Goal: Transaction & Acquisition: Download file/media

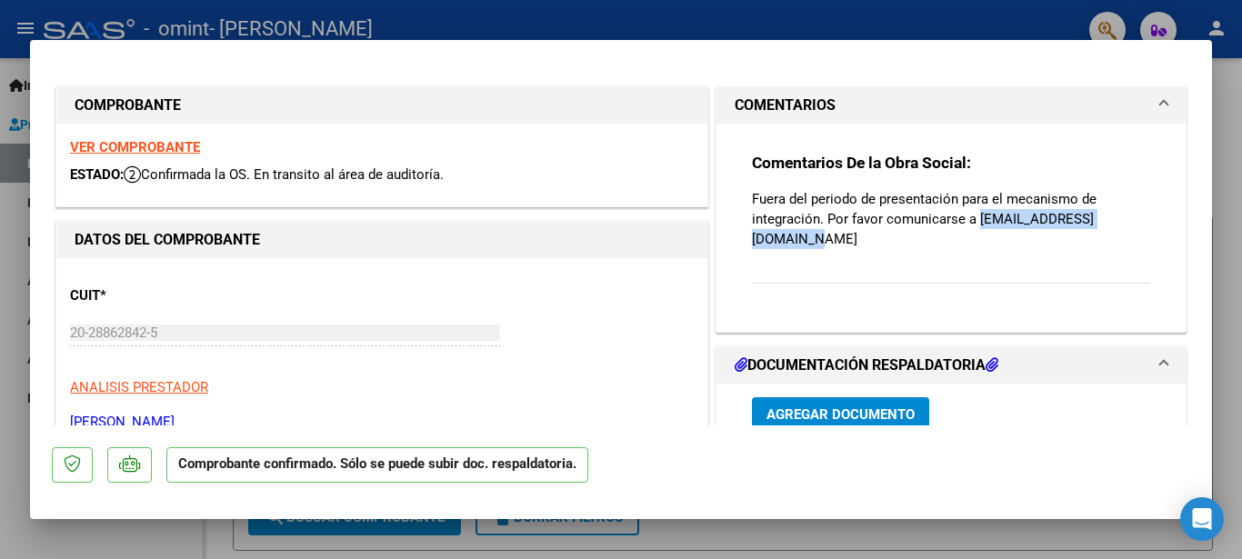
drag, startPoint x: 970, startPoint y: 220, endPoint x: 1135, endPoint y: 227, distance: 164.8
click at [1135, 227] on div "Comentarios De la Obra Social: Fuera del periodo de presentación para el mecani…" at bounding box center [952, 221] width 426 height 194
copy p "[EMAIL_ADDRESS][DOMAIN_NAME]"
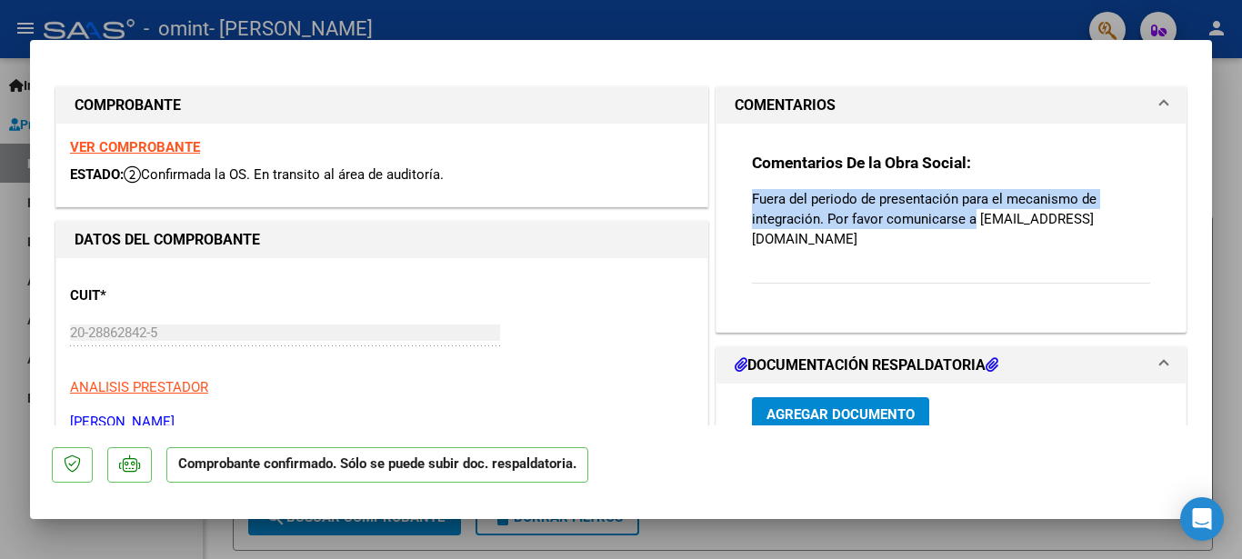
drag, startPoint x: 744, startPoint y: 196, endPoint x: 964, endPoint y: 217, distance: 221.1
click at [964, 217] on p "Fuera del periodo de presentación para el mecanismo de integración. Por favor c…" at bounding box center [951, 219] width 398 height 60
drag, startPoint x: 749, startPoint y: 163, endPoint x: 963, endPoint y: 219, distance: 221.9
click at [963, 219] on div "Comentarios De la Obra Social: Fuera del periodo de presentación para el mecani…" at bounding box center [951, 228] width 398 height 151
copy div "Comentarios De la Obra Social: Fuera del periodo de presentación para el mecani…"
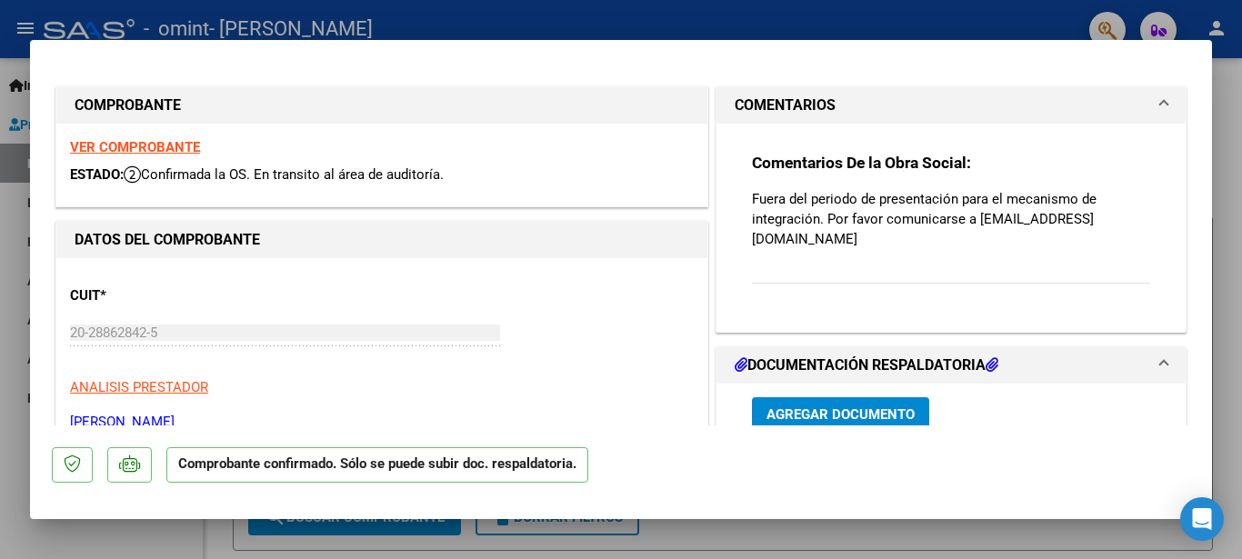
click at [1223, 210] on div at bounding box center [621, 279] width 1242 height 559
type input "$ 0,00"
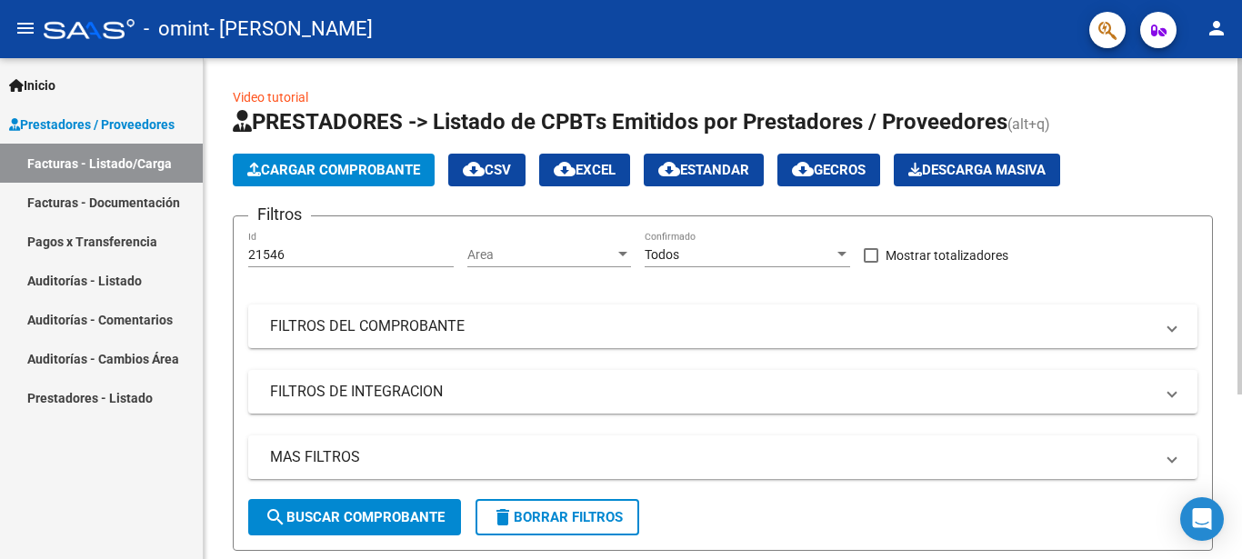
scroll to position [245, 0]
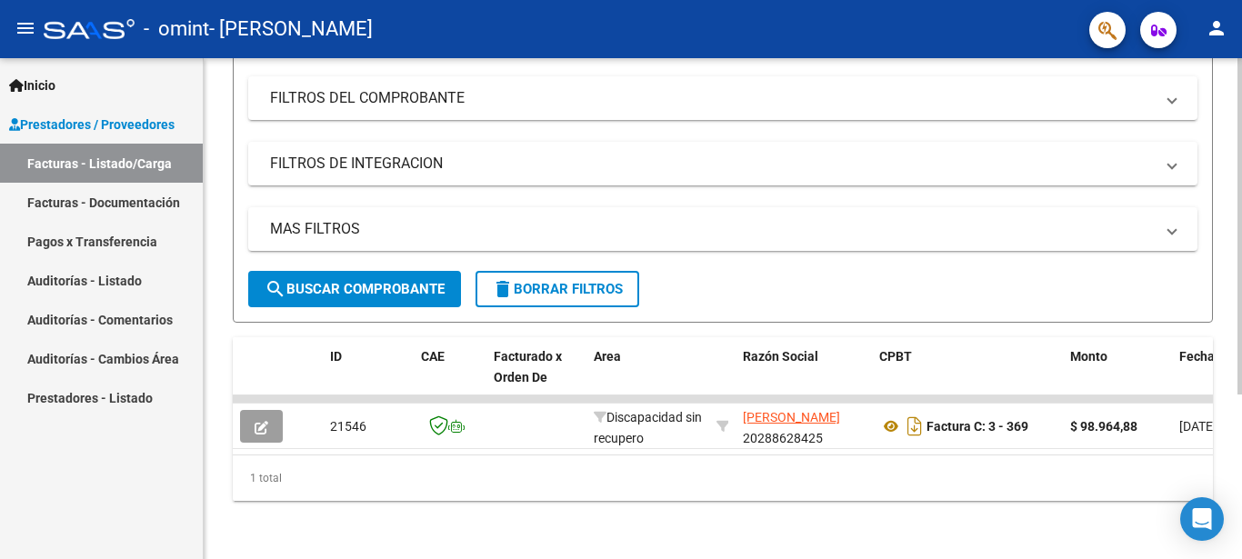
click at [326, 281] on span "search Buscar Comprobante" at bounding box center [355, 289] width 180 height 16
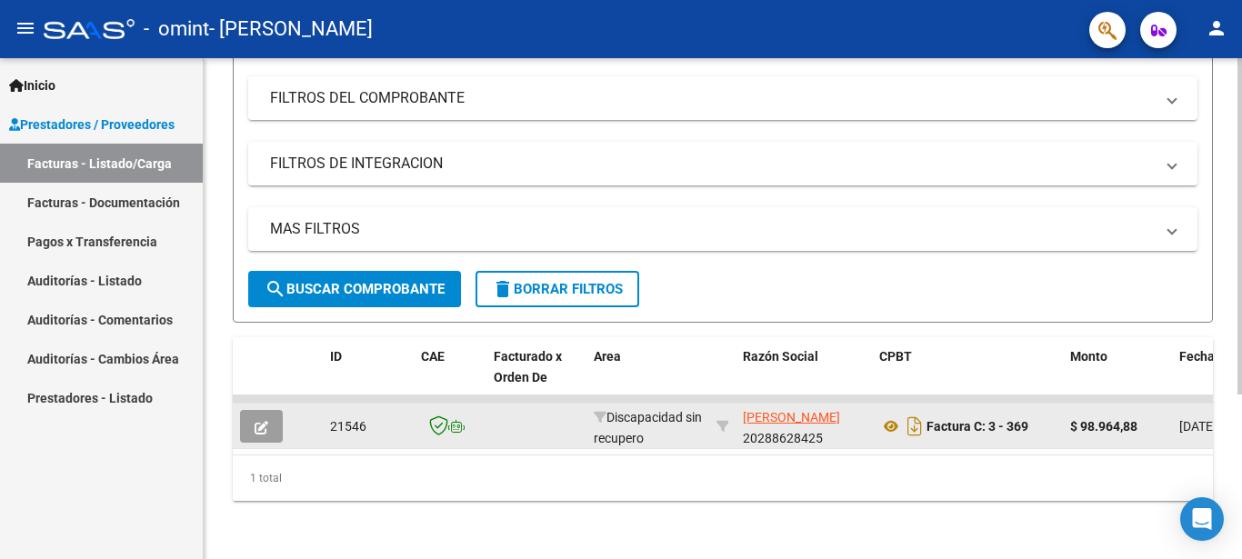
scroll to position [0, 0]
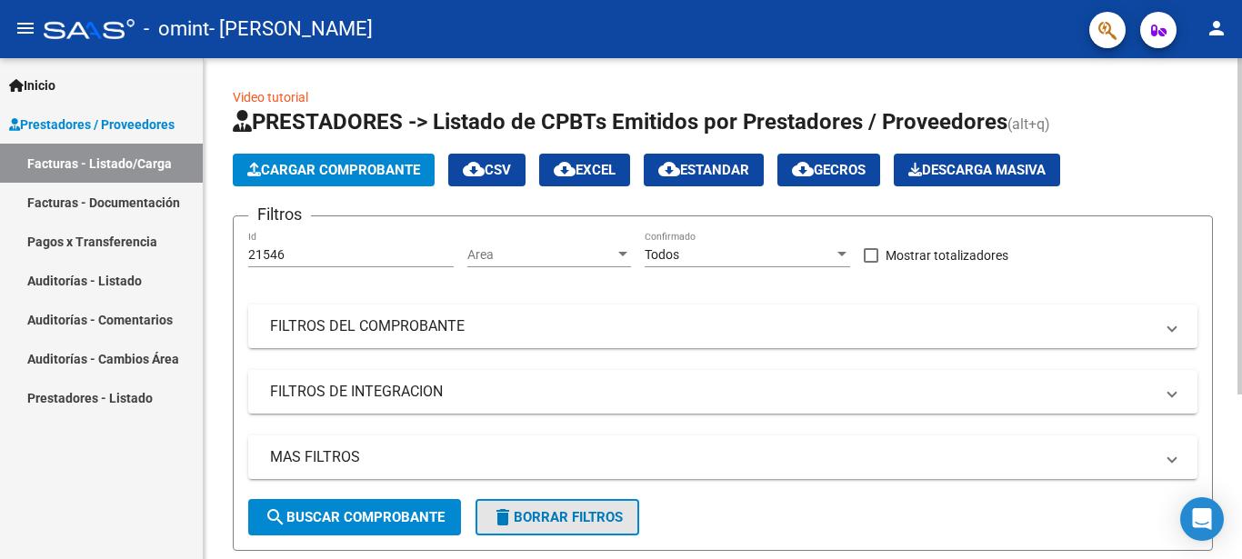
click at [530, 513] on span "delete Borrar Filtros" at bounding box center [557, 517] width 131 height 16
click at [341, 521] on span "search Buscar Comprobante" at bounding box center [355, 517] width 180 height 16
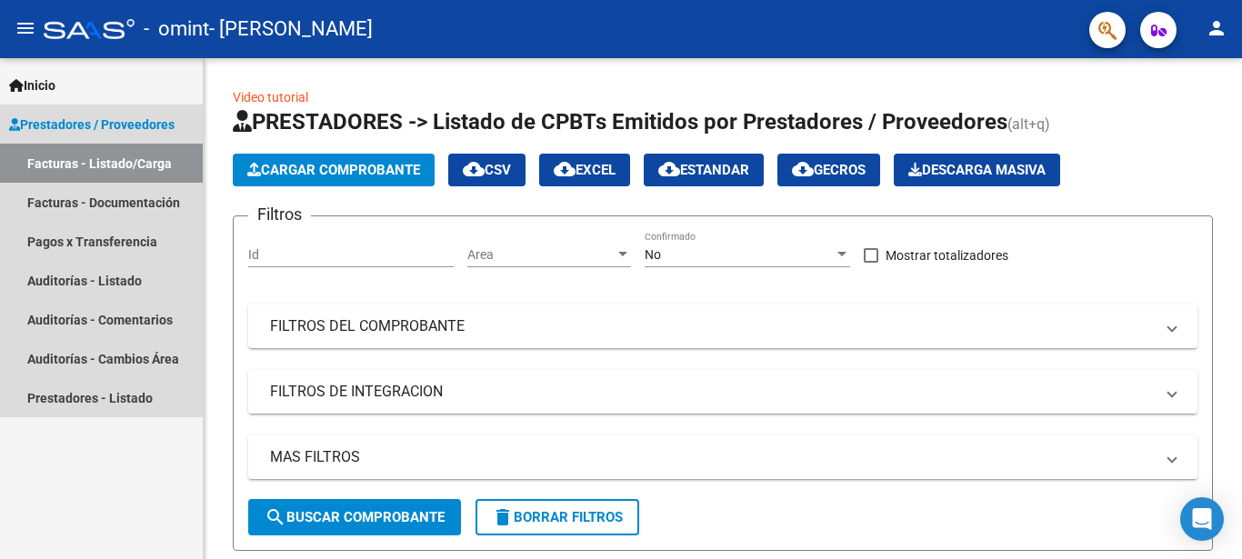
click at [116, 159] on link "Facturas - Listado/Carga" at bounding box center [101, 163] width 203 height 39
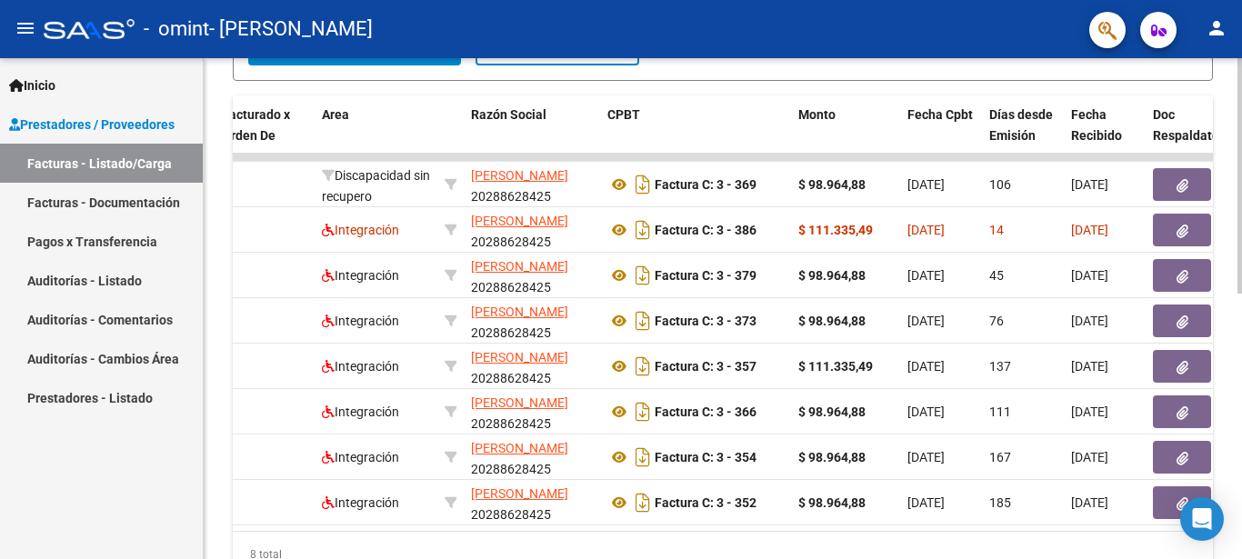
scroll to position [0, 244]
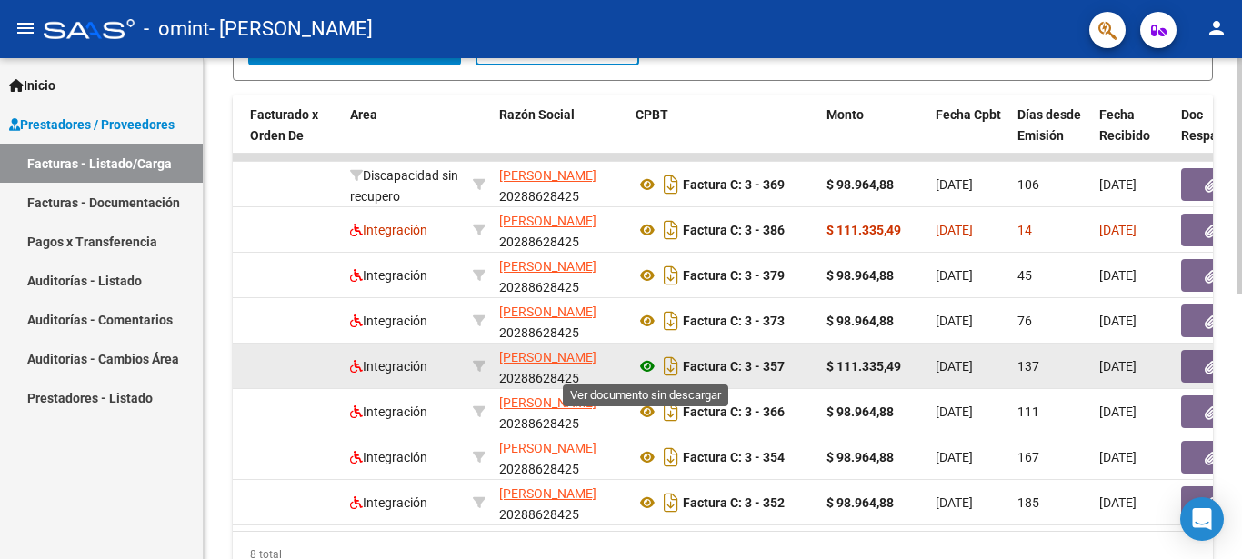
click at [647, 367] on icon at bounding box center [648, 367] width 24 height 22
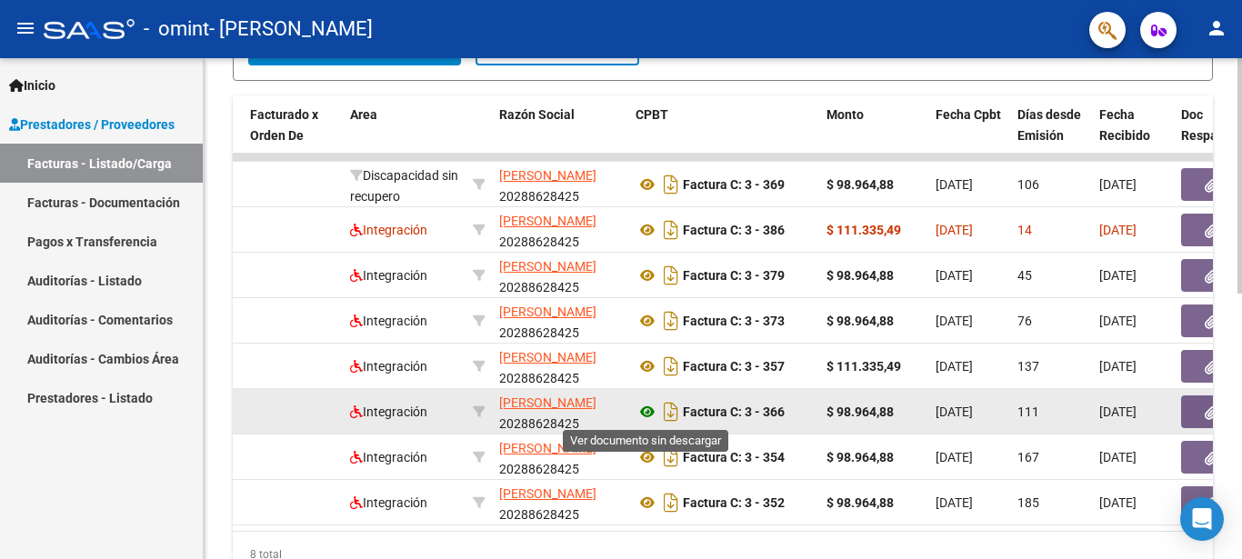
click at [648, 412] on icon at bounding box center [648, 412] width 24 height 22
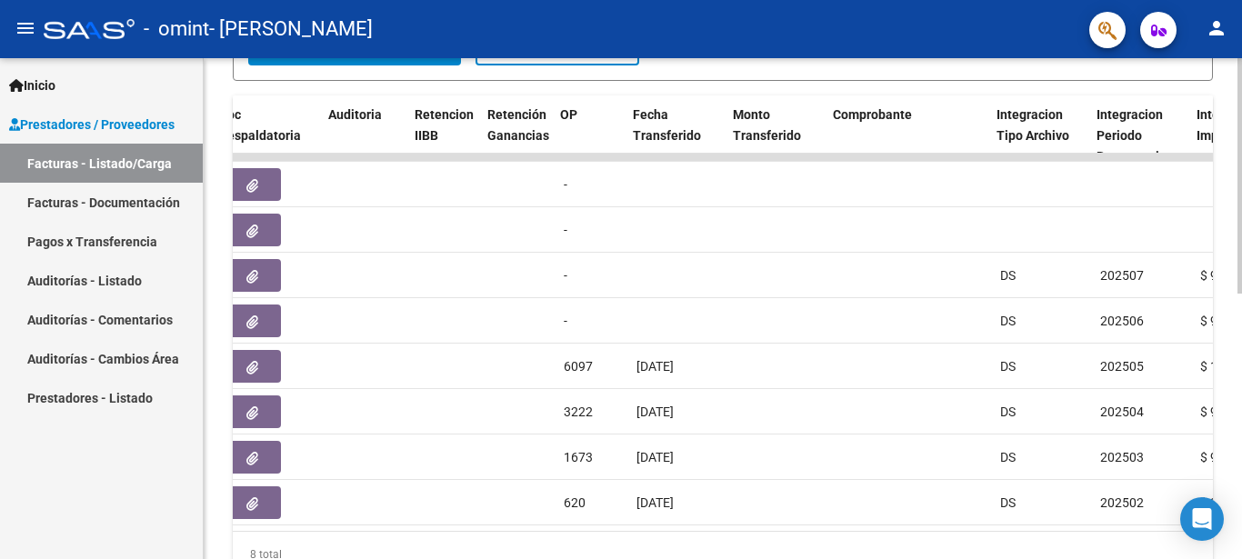
scroll to position [0, 1206]
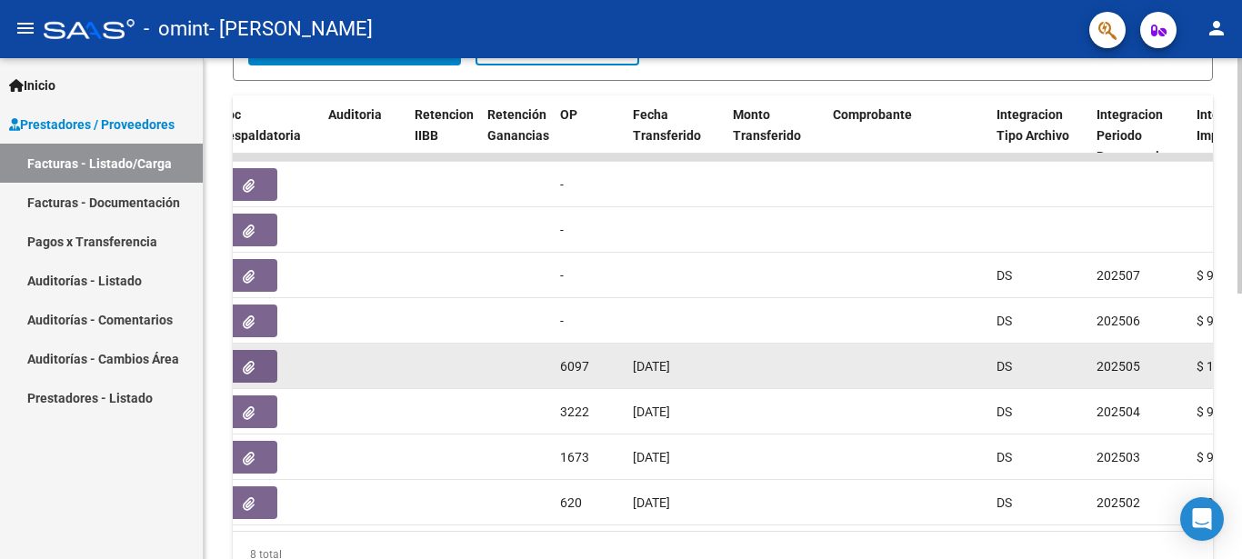
drag, startPoint x: 633, startPoint y: 367, endPoint x: 293, endPoint y: 385, distance: 340.7
click at [626, 385] on datatable-body-cell "[DATE]" at bounding box center [676, 366] width 100 height 45
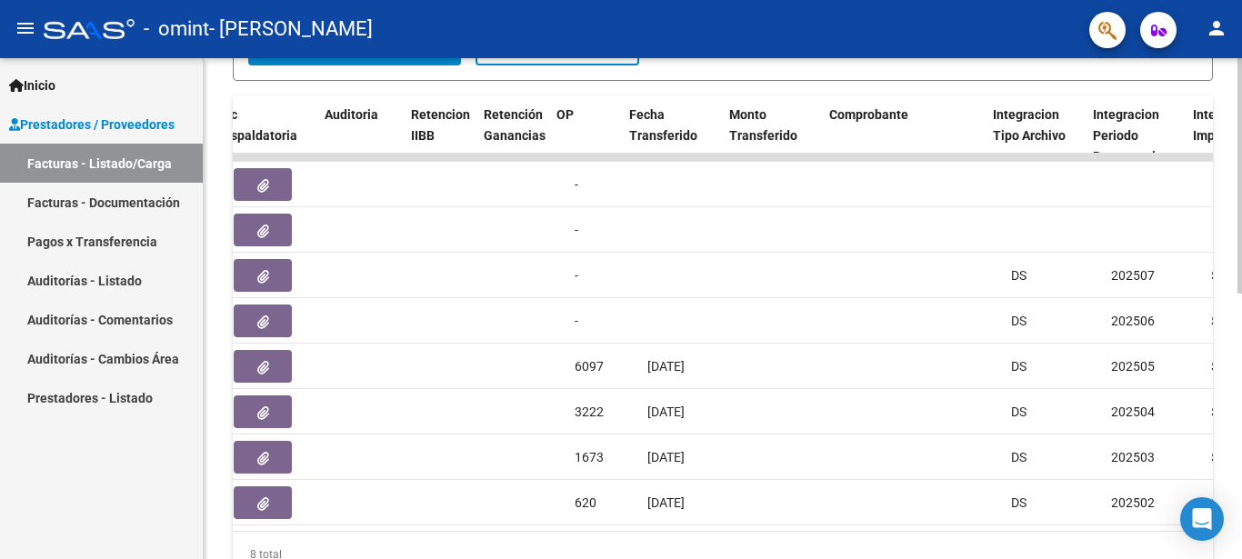
scroll to position [0, 1279]
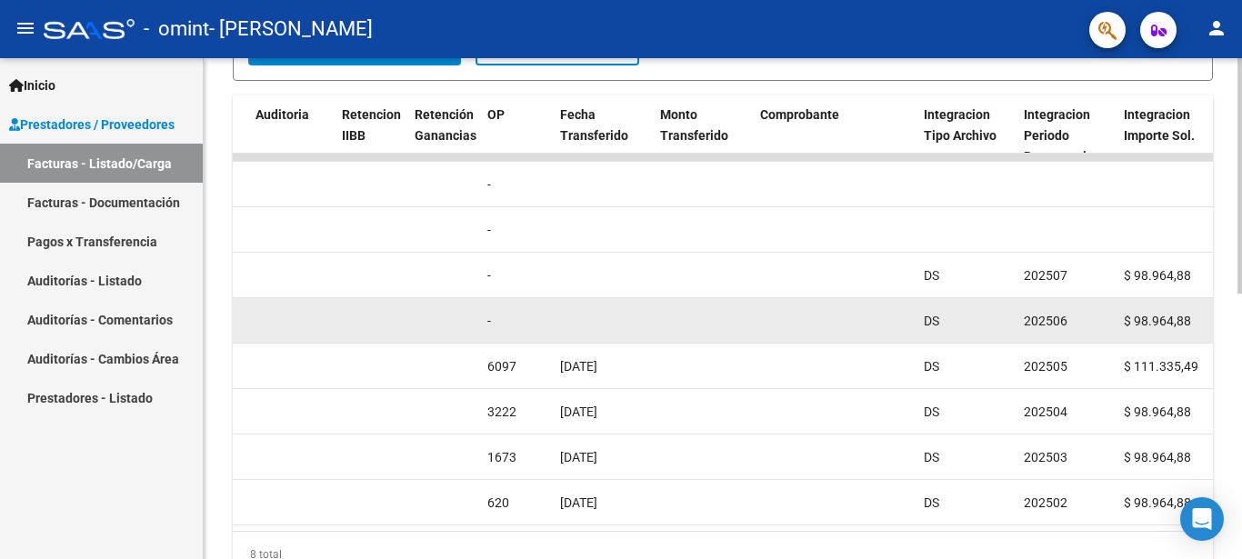
drag, startPoint x: 1071, startPoint y: 319, endPoint x: 1018, endPoint y: 330, distance: 53.9
click at [1024, 330] on div "202506" at bounding box center [1066, 321] width 85 height 21
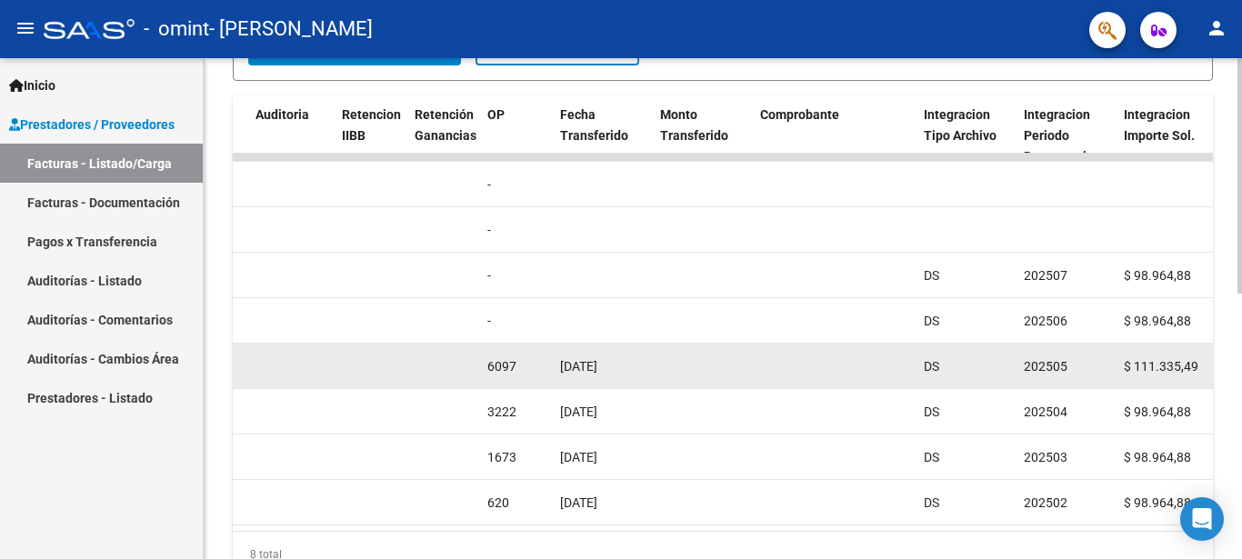
drag, startPoint x: 1068, startPoint y: 370, endPoint x: 1024, endPoint y: 375, distance: 43.9
click at [1024, 375] on div "202505" at bounding box center [1066, 367] width 85 height 21
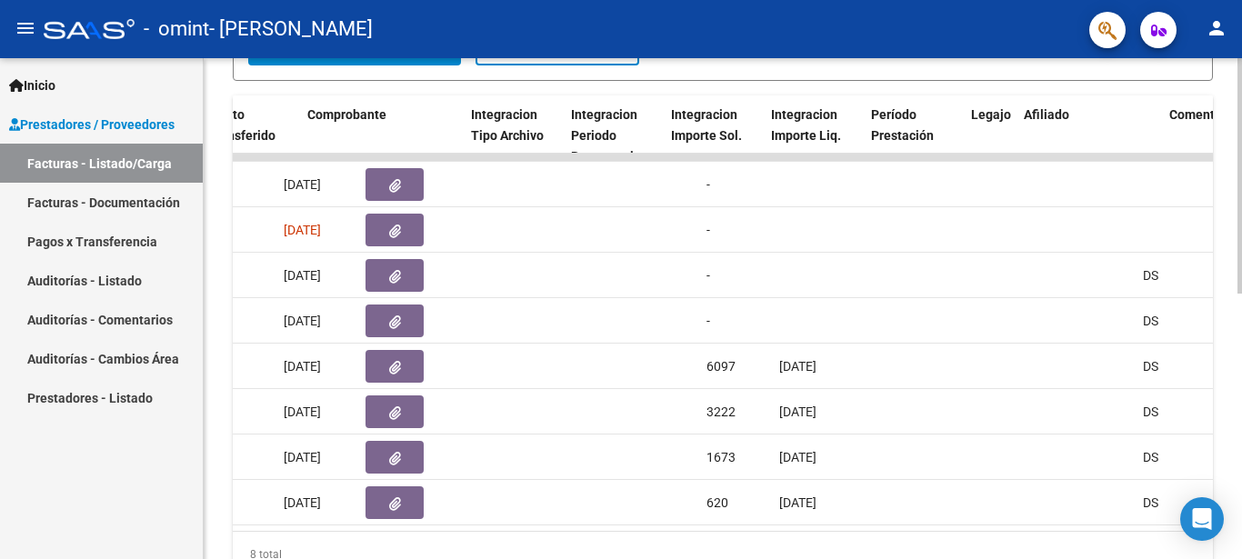
scroll to position [0, 0]
